Goal: Task Accomplishment & Management: Complete application form

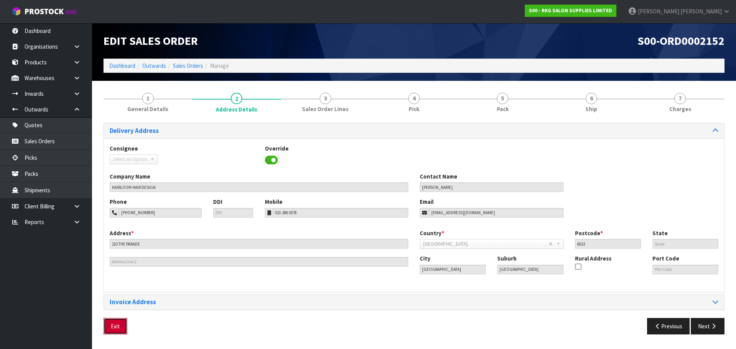
click at [114, 326] on button "Exit" at bounding box center [116, 326] width 24 height 16
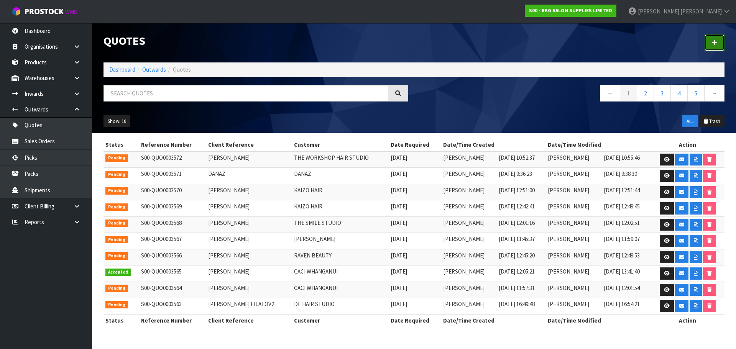
click at [718, 45] on link at bounding box center [715, 43] width 20 height 16
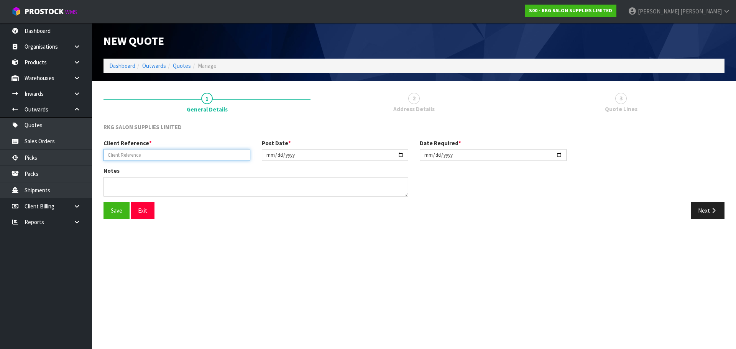
click at [139, 151] on input "text" at bounding box center [177, 155] width 147 height 12
type input "[PERSON_NAME]"
click at [121, 209] on button "Save" at bounding box center [117, 211] width 26 height 16
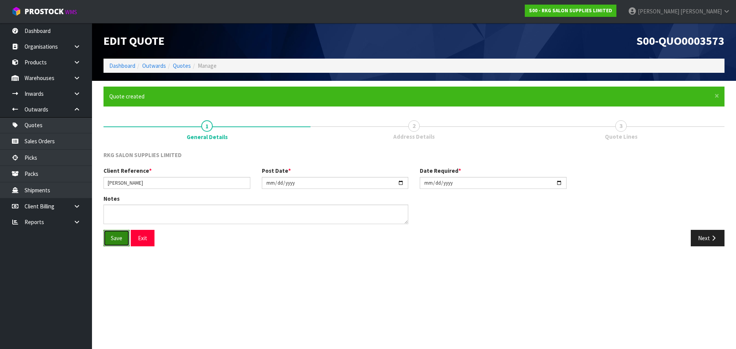
click at [115, 240] on button "Save" at bounding box center [117, 238] width 26 height 16
click at [710, 240] on button "Next" at bounding box center [708, 238] width 34 height 16
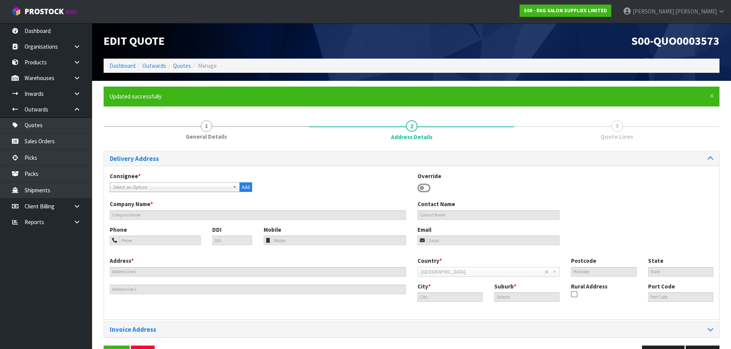
drag, startPoint x: 425, startPoint y: 187, endPoint x: 334, endPoint y: 190, distance: 91.0
click at [425, 187] on icon at bounding box center [423, 189] width 13 height 12
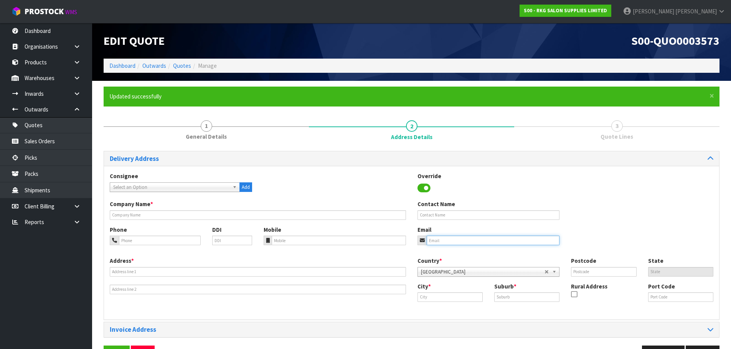
click at [436, 240] on input "email" at bounding box center [492, 241] width 133 height 10
paste input "[EMAIL_ADDRESS][DOMAIN_NAME]"
type input "[EMAIL_ADDRESS][DOMAIN_NAME]"
click at [433, 211] on input "text" at bounding box center [488, 216] width 142 height 10
type input "[PERSON_NAME]"
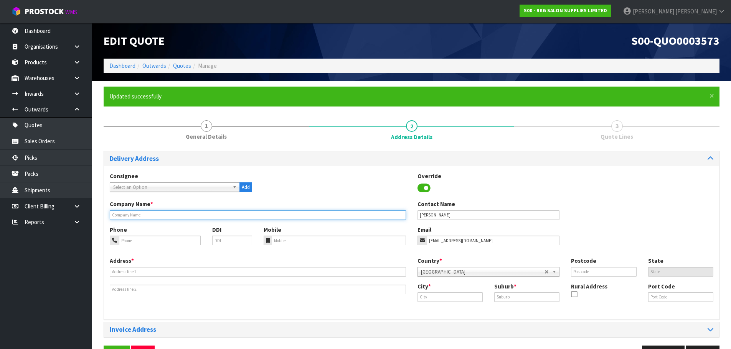
click at [193, 216] on input "text" at bounding box center [258, 216] width 296 height 10
type input "[MEDICAL_DATA] HAIR"
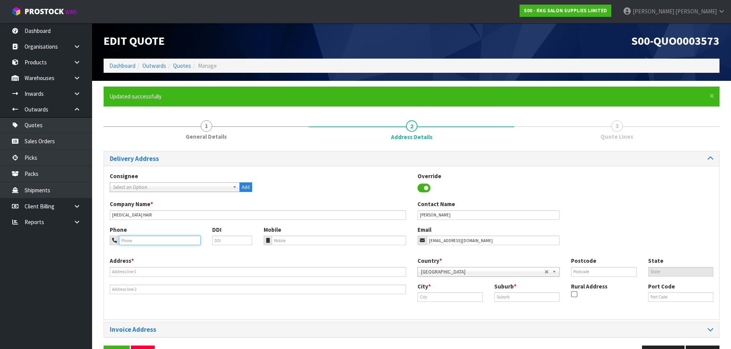
click at [154, 241] on input "tel" at bounding box center [160, 241] width 82 height 10
type input "027-589-2646"
click at [151, 273] on input "text" at bounding box center [258, 272] width 296 height 10
type input "[STREET_ADDRESS]"
click at [445, 294] on input "text" at bounding box center [449, 298] width 65 height 10
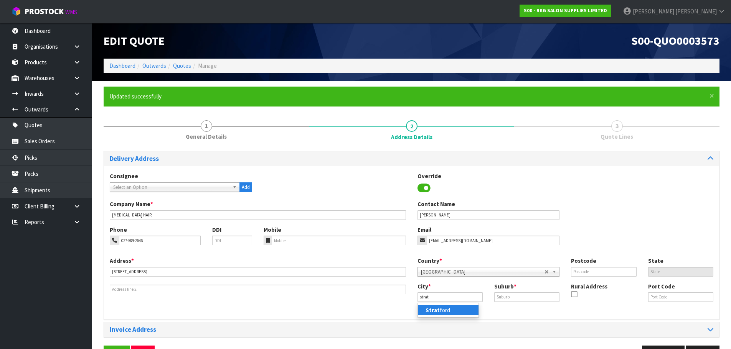
click at [438, 310] on strong "Strat" at bounding box center [432, 310] width 14 height 7
type input "[GEOGRAPHIC_DATA]"
click at [515, 301] on input "text" at bounding box center [526, 298] width 65 height 10
type input "[GEOGRAPHIC_DATA]"
click at [583, 272] on input "text" at bounding box center [603, 272] width 65 height 10
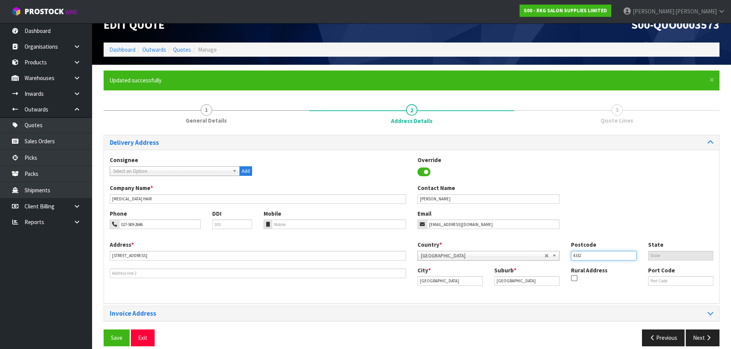
scroll to position [25, 0]
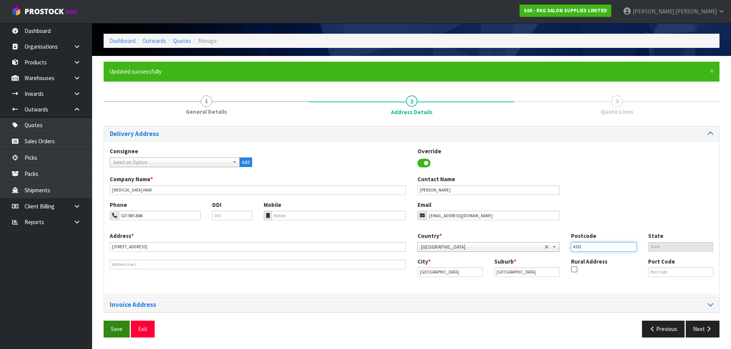
type input "4332"
click at [112, 329] on button "Save" at bounding box center [117, 329] width 26 height 16
click at [120, 328] on button "Save" at bounding box center [117, 329] width 26 height 16
click at [706, 332] on icon "button" at bounding box center [708, 329] width 7 height 6
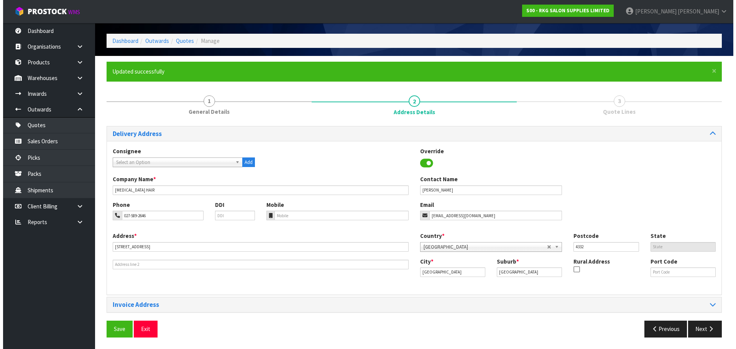
scroll to position [0, 0]
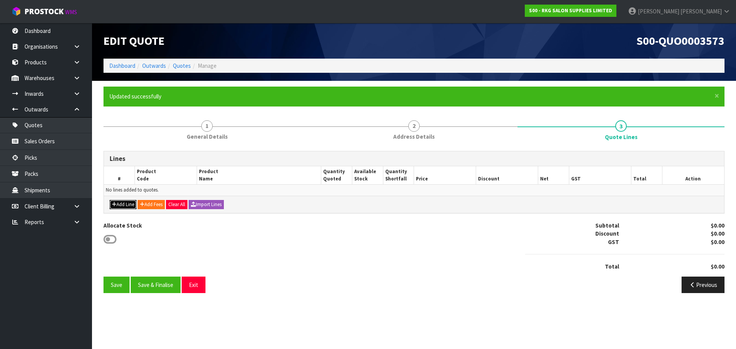
click at [122, 204] on button "Add Line" at bounding box center [123, 204] width 27 height 9
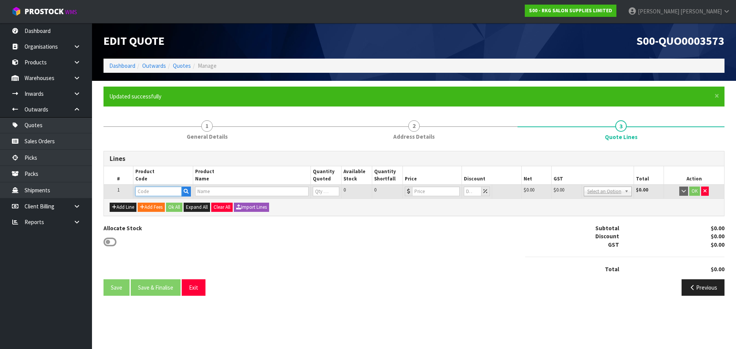
click at [148, 192] on input "text" at bounding box center [158, 192] width 46 height 10
type input "02050101"
click at [152, 203] on strong "02050101" at bounding box center [155, 204] width 25 height 7
type input "02050101"
type input "CRONULLA SALON CHAIR BLACK WITH ROUND BLACK BASE"
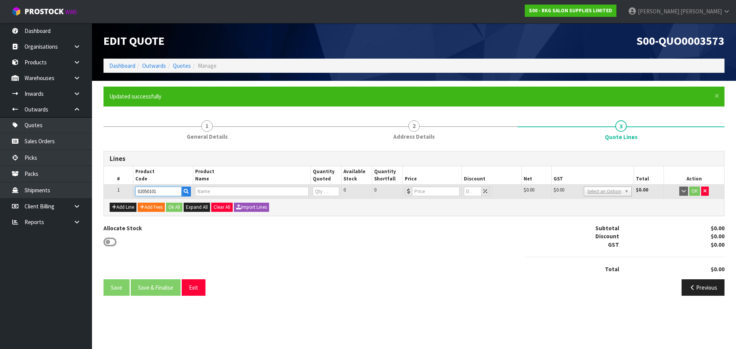
type input "0"
type input "499"
type input "0"
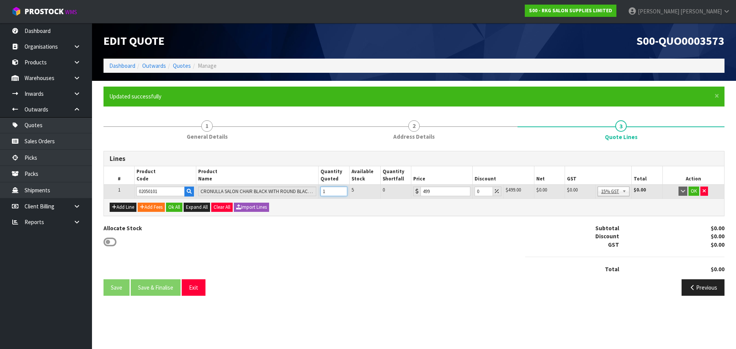
type input "1"
click at [342, 188] on input "1" at bounding box center [334, 192] width 27 height 10
click at [482, 192] on input "0" at bounding box center [484, 192] width 18 height 10
click at [695, 191] on button "OK" at bounding box center [694, 191] width 11 height 9
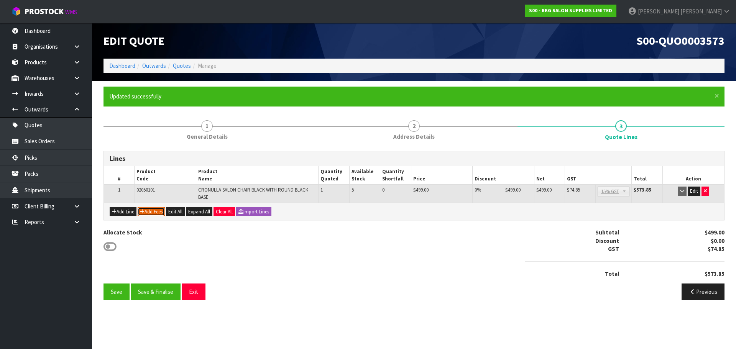
click at [149, 210] on button "Add Fees" at bounding box center [151, 211] width 27 height 9
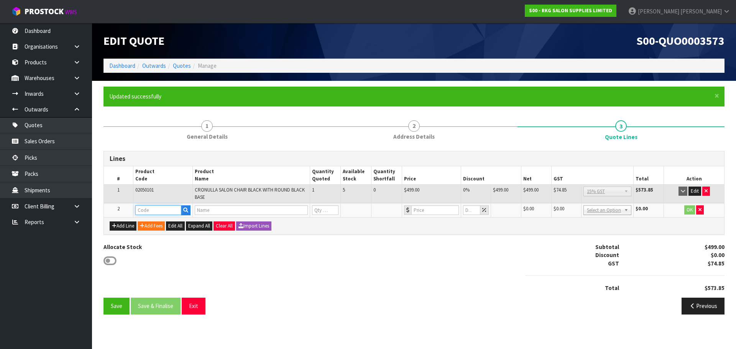
click at [148, 213] on input "text" at bounding box center [158, 211] width 46 height 10
type input "FRE"
click at [152, 221] on strong "FRE" at bounding box center [148, 223] width 10 height 7
type input "FREIGHT"
type input "FREIGHT FEE"
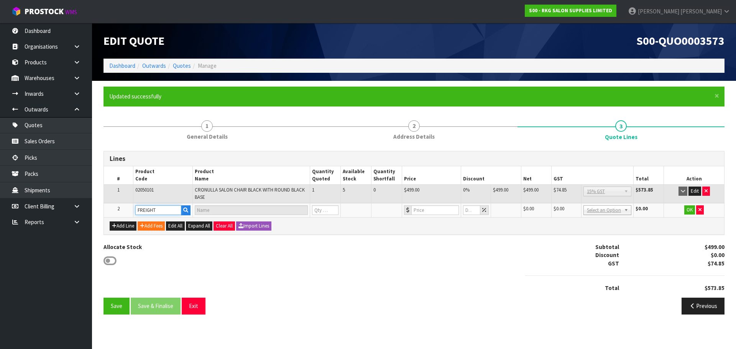
type input "1"
type input "0"
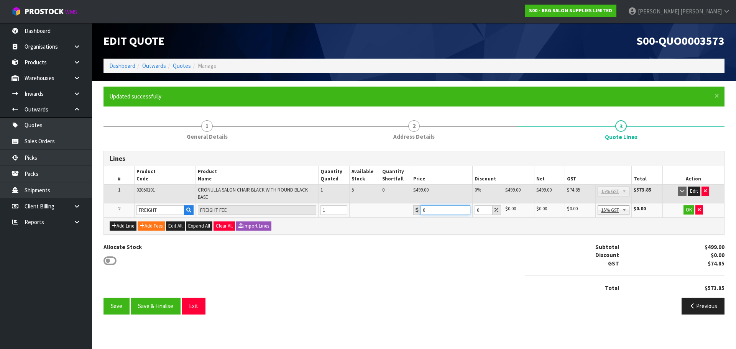
drag, startPoint x: 429, startPoint y: 211, endPoint x: 419, endPoint y: 211, distance: 10.4
click at [419, 211] on div "0" at bounding box center [441, 211] width 57 height 10
type input "129.50"
click at [688, 210] on button "OK" at bounding box center [689, 210] width 11 height 9
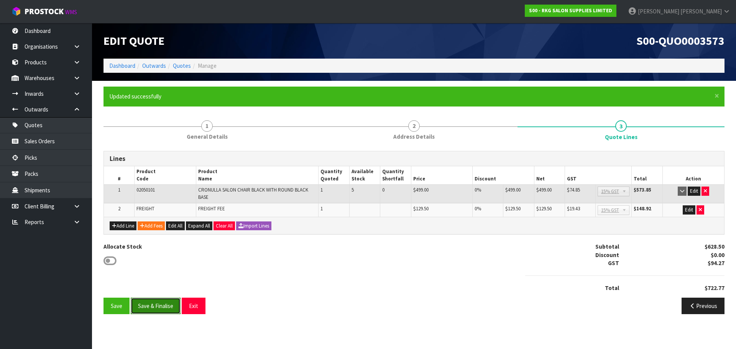
click at [153, 307] on button "Save & Finalise" at bounding box center [156, 306] width 50 height 16
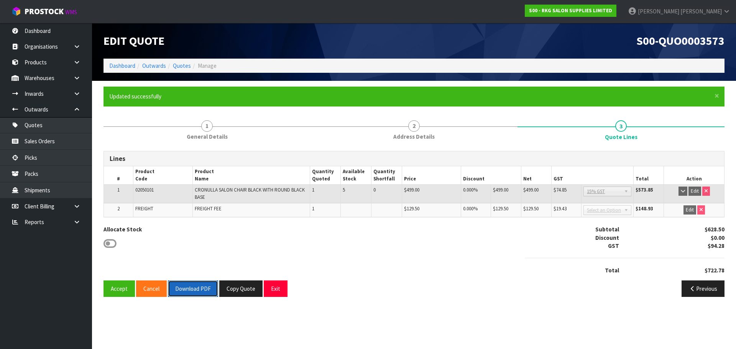
click at [192, 293] on button "Download PDF" at bounding box center [193, 289] width 50 height 16
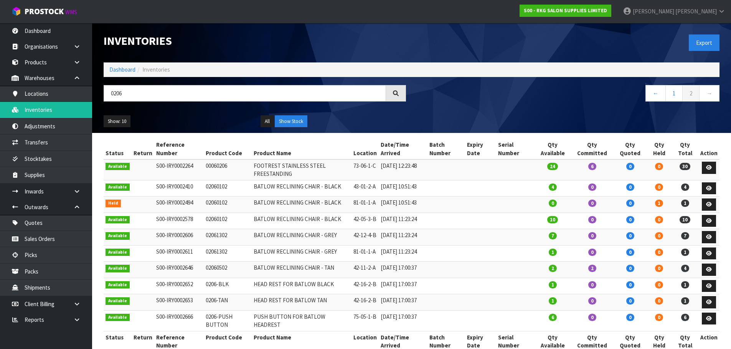
scroll to position [51, 0]
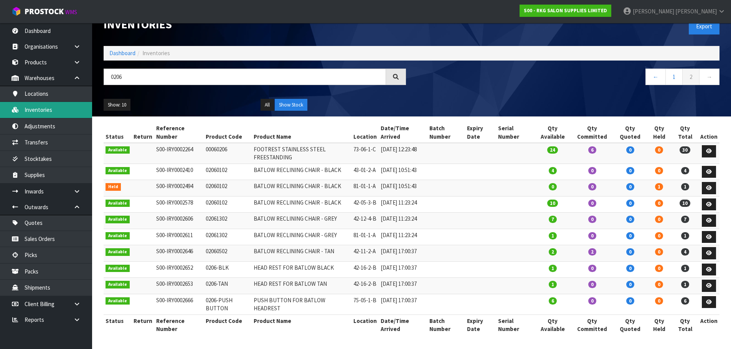
drag, startPoint x: 44, startPoint y: 110, endPoint x: 49, endPoint y: 110, distance: 5.4
click at [44, 110] on link "Inventories" at bounding box center [46, 110] width 92 height 16
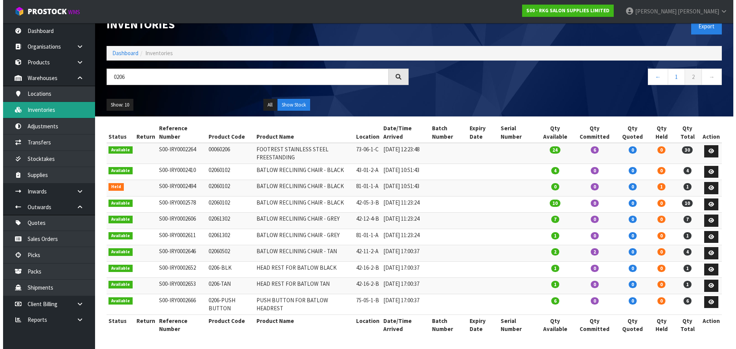
scroll to position [0, 0]
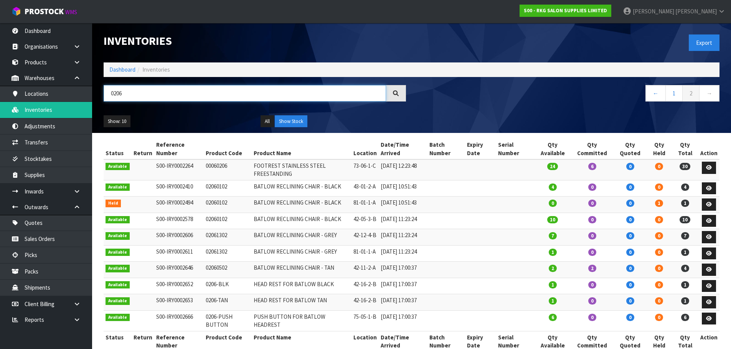
drag, startPoint x: 139, startPoint y: 95, endPoint x: 100, endPoint y: 94, distance: 39.5
click at [100, 94] on div "0206" at bounding box center [255, 96] width 314 height 22
drag, startPoint x: 203, startPoint y: 291, endPoint x: 228, endPoint y: 292, distance: 25.0
click at [228, 278] on td "02060502" at bounding box center [228, 270] width 48 height 16
copy td "02060502"
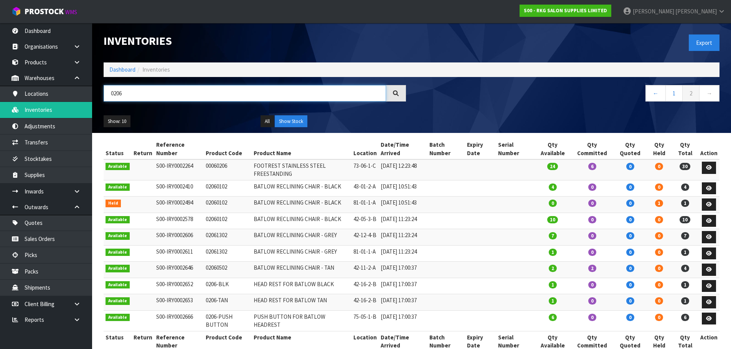
drag, startPoint x: 143, startPoint y: 91, endPoint x: 109, endPoint y: 91, distance: 34.1
click at [109, 91] on input "0206" at bounding box center [245, 93] width 282 height 16
paste input "0502"
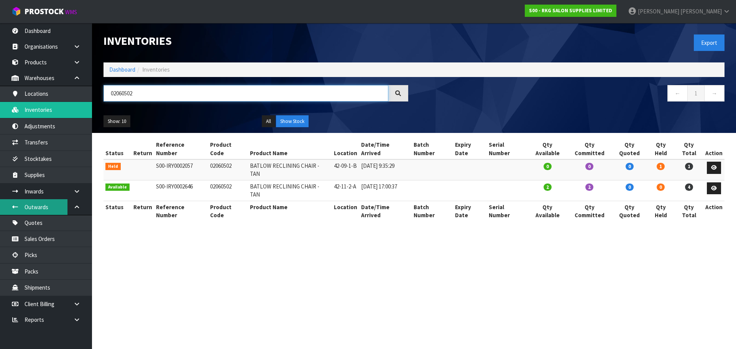
type input "02060502"
